Goal: Task Accomplishment & Management: Manage account settings

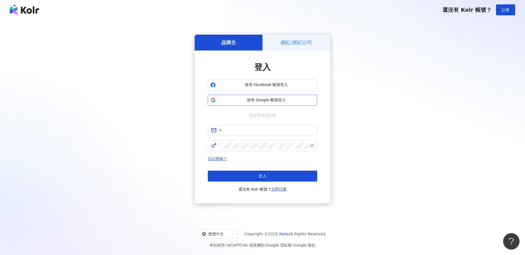
click at [269, 103] on button "使用 Google 帳號登入" at bounding box center [262, 100] width 109 height 11
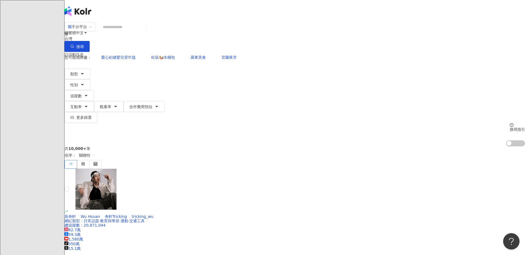
click at [144, 32] on input "search" at bounding box center [122, 27] width 44 height 10
paste input "**********"
type input "**********"
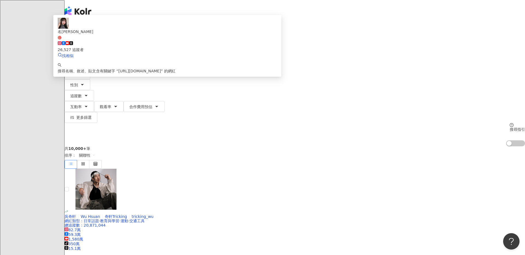
click at [229, 40] on span "名[PERSON_NAME]" at bounding box center [167, 34] width 219 height 11
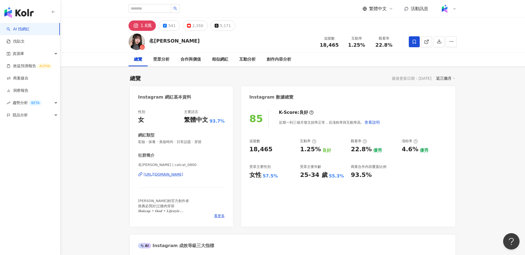
click at [325, 46] on span "18,465" at bounding box center [329, 45] width 19 height 6
drag, startPoint x: 321, startPoint y: 46, endPoint x: 338, endPoint y: 46, distance: 17.0
click at [338, 46] on div "18,465" at bounding box center [329, 44] width 21 height 5
copy span "18,465"
click at [354, 44] on span "1.25%" at bounding box center [356, 44] width 17 height 5
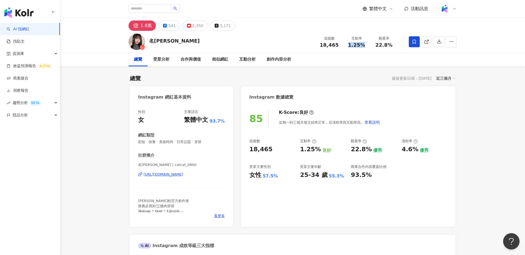
drag, startPoint x: 360, startPoint y: 45, endPoint x: 367, endPoint y: 44, distance: 7.1
click at [367, 44] on div "互動率 1.25%" at bounding box center [356, 42] width 27 height 12
copy span "1.25%"
click at [374, 44] on div "22.8%" at bounding box center [383, 44] width 21 height 5
drag, startPoint x: 377, startPoint y: 45, endPoint x: 392, endPoint y: 45, distance: 15.6
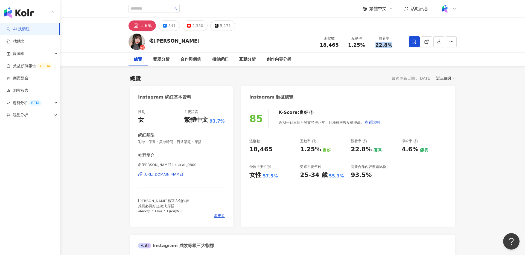
click at [392, 45] on div "22.8%" at bounding box center [383, 44] width 21 height 5
copy span "22.8%"
click at [426, 43] on icon at bounding box center [426, 41] width 5 height 5
drag, startPoint x: 250, startPoint y: 176, endPoint x: 279, endPoint y: 176, distance: 28.2
click at [279, 176] on div "女性 57.5%" at bounding box center [271, 175] width 45 height 8
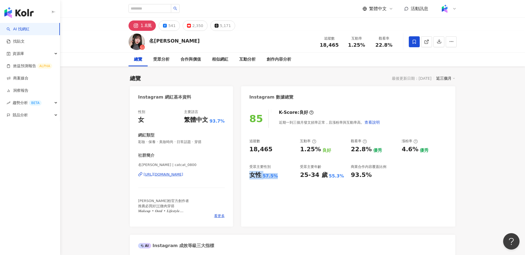
copy div "女性 57.5%"
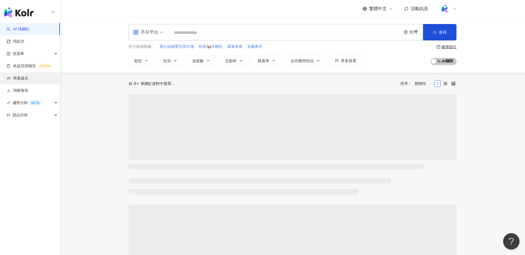
click at [28, 81] on link "商案媒合" at bounding box center [18, 78] width 22 height 5
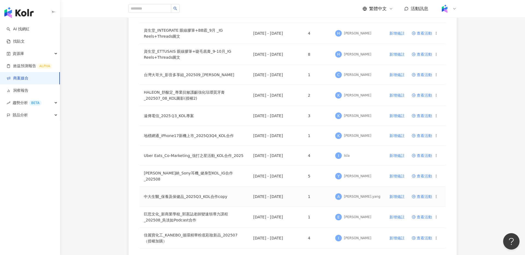
scroll to position [205, 0]
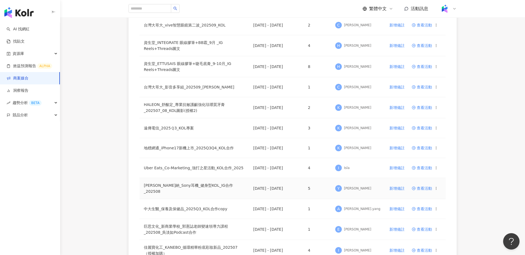
click at [421, 188] on span "查看活動" at bounding box center [422, 189] width 20 height 4
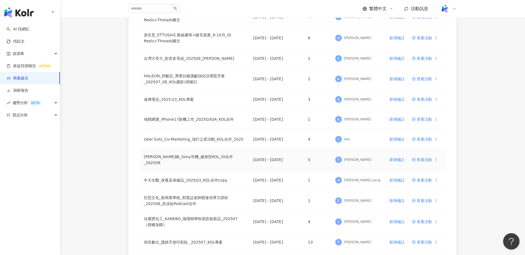
scroll to position [303, 0]
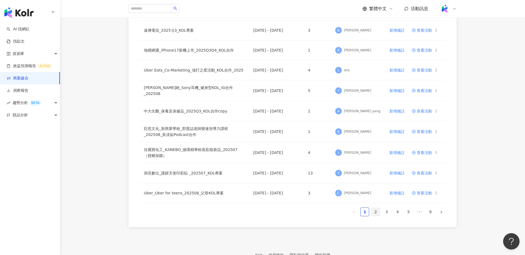
click at [378, 211] on link "2" at bounding box center [376, 212] width 8 height 8
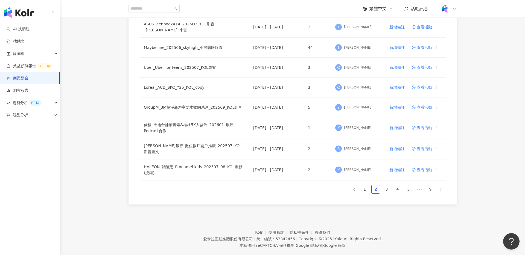
scroll to position [335, 0]
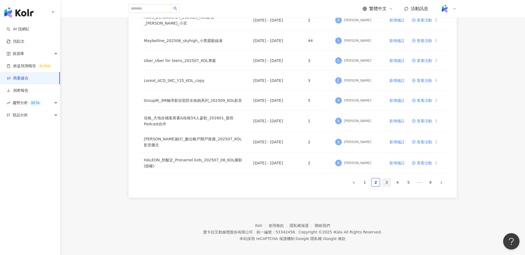
click at [387, 179] on link "3" at bounding box center [386, 183] width 8 height 8
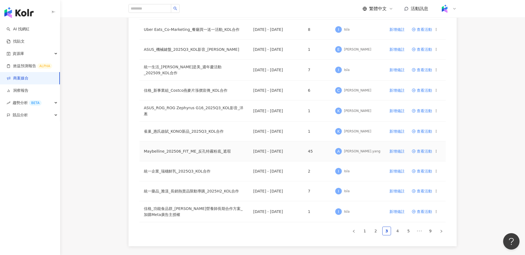
scroll to position [331, 0]
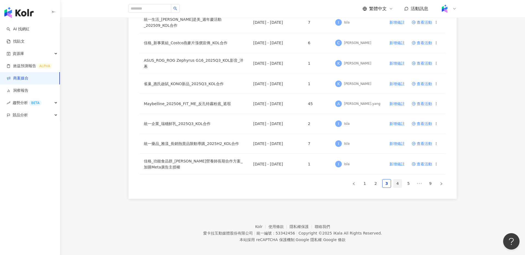
click at [395, 181] on link "4" at bounding box center [397, 184] width 8 height 8
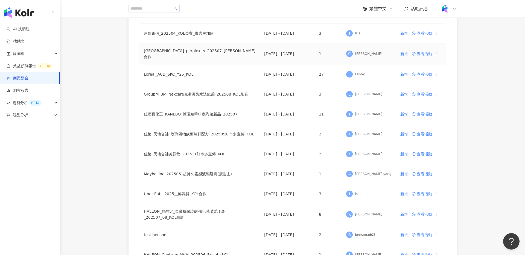
scroll to position [332, 0]
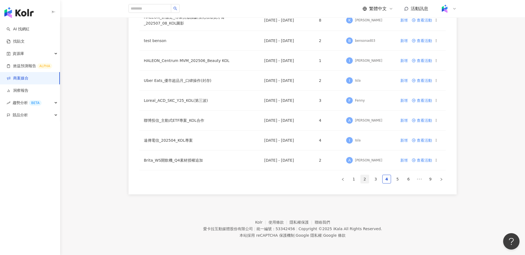
click at [364, 180] on link "2" at bounding box center [365, 179] width 8 height 8
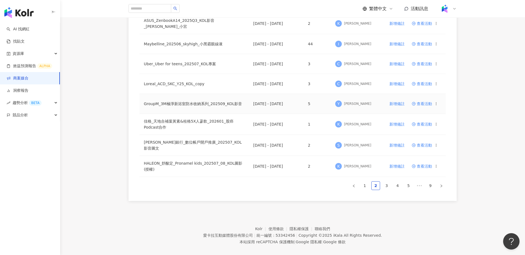
click at [428, 103] on span "查看活動" at bounding box center [422, 104] width 20 height 4
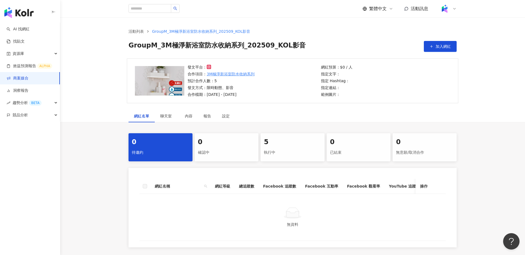
click at [278, 152] on div "執行中" at bounding box center [292, 152] width 57 height 9
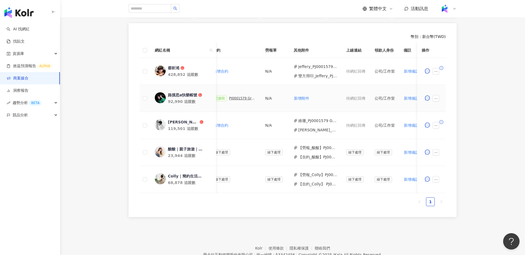
scroll to position [0, 162]
click at [436, 71] on icon "ellipsis" at bounding box center [436, 72] width 4 height 4
click at [449, 106] on span "新增合約" at bounding box center [448, 104] width 23 height 6
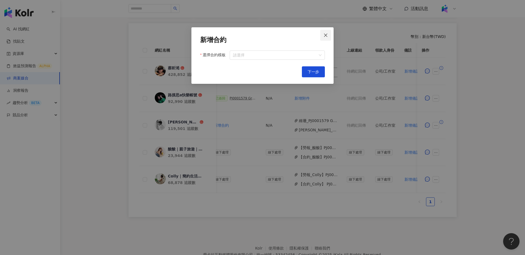
click at [329, 32] on button "Close" at bounding box center [325, 35] width 11 height 11
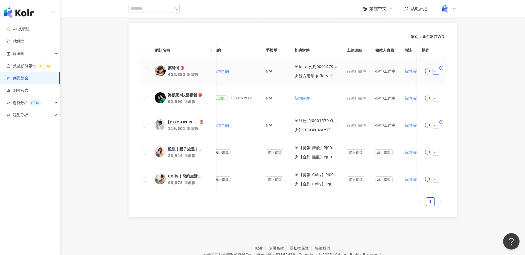
click at [436, 73] on icon "ellipsis" at bounding box center [436, 72] width 4 height 4
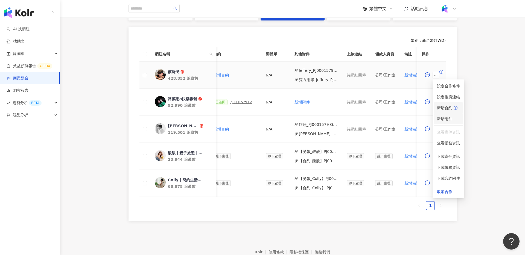
scroll to position [141, 0]
click at [446, 119] on span "新增附件" at bounding box center [444, 118] width 15 height 4
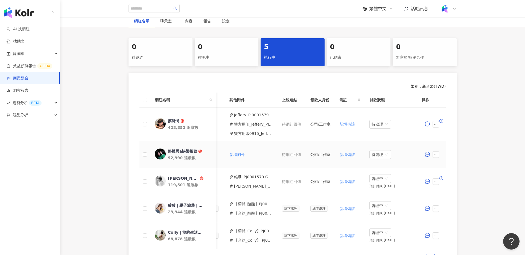
scroll to position [0, 0]
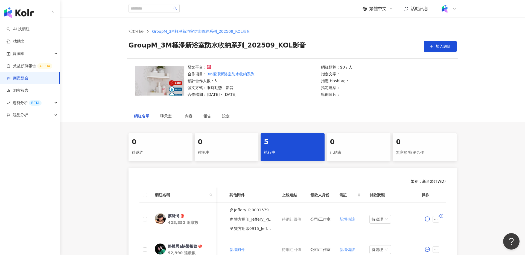
click at [28, 77] on link "商案媒合" at bounding box center [18, 78] width 22 height 5
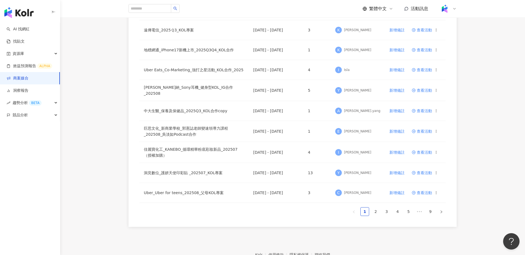
scroll to position [296, 0]
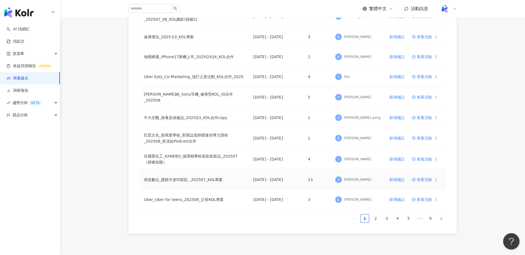
click at [429, 179] on span "查看活動" at bounding box center [422, 180] width 20 height 4
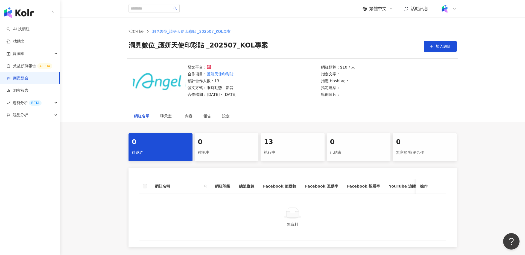
click at [288, 149] on div "執行中" at bounding box center [292, 152] width 57 height 9
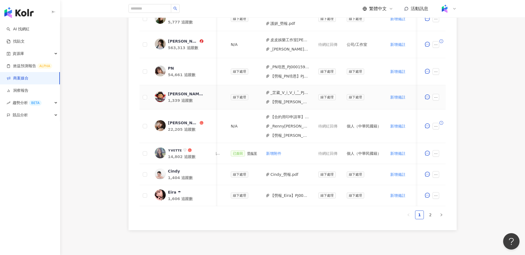
scroll to position [245, 0]
click at [434, 175] on icon "ellipsis" at bounding box center [436, 175] width 4 height 4
click at [451, 92] on div "新增附件" at bounding box center [444, 90] width 15 height 6
click at [434, 175] on icon "ellipsis" at bounding box center [436, 175] width 4 height 4
click at [449, 87] on div "新增附件" at bounding box center [444, 90] width 15 height 6
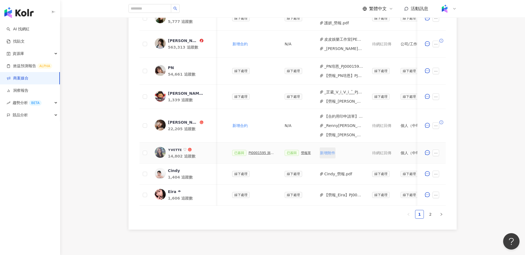
scroll to position [0, 117]
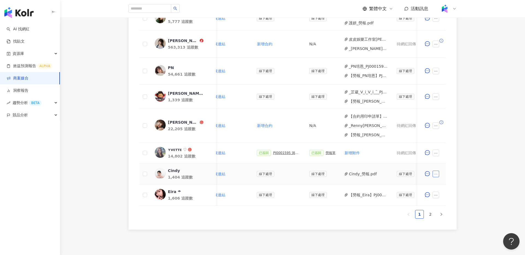
click at [435, 174] on icon "ellipsis" at bounding box center [436, 175] width 4 height 4
click at [447, 92] on div "新增附件" at bounding box center [444, 90] width 15 height 6
click at [435, 177] on div at bounding box center [432, 174] width 20 height 11
click at [305, 174] on td "線下處理" at bounding box center [322, 174] width 35 height 21
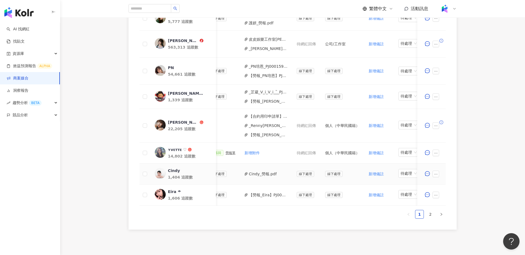
scroll to position [0, 218]
click at [436, 176] on icon "ellipsis" at bounding box center [436, 175] width 4 height 4
click at [451, 91] on span "新增附件" at bounding box center [444, 90] width 15 height 4
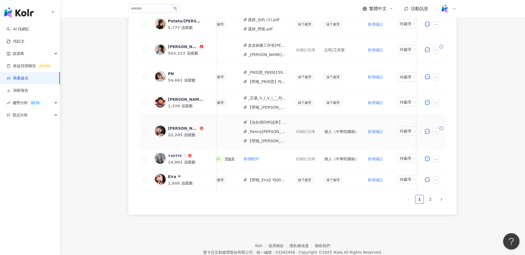
scroll to position [0, 218]
click at [437, 183] on button "button" at bounding box center [436, 180] width 7 height 7
click at [451, 96] on span "新增附件" at bounding box center [444, 96] width 15 height 4
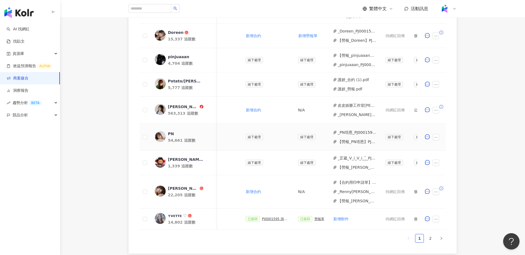
scroll to position [0, 245]
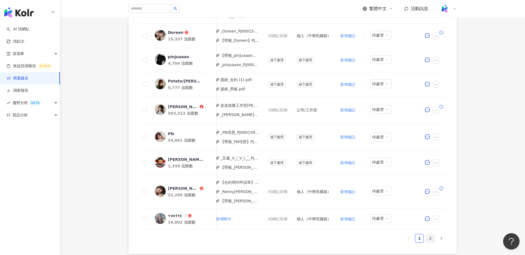
click at [430, 237] on link "2" at bounding box center [430, 239] width 8 height 8
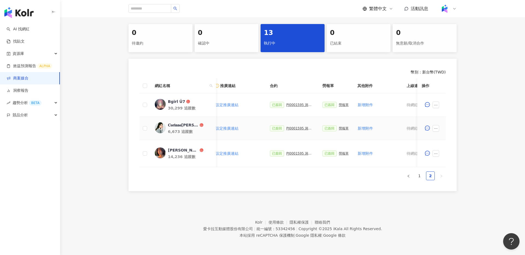
scroll to position [0, 92]
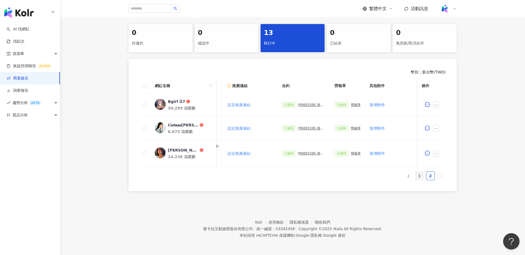
click at [418, 176] on link "1" at bounding box center [419, 176] width 8 height 8
